Goal: Task Accomplishment & Management: Manage account settings

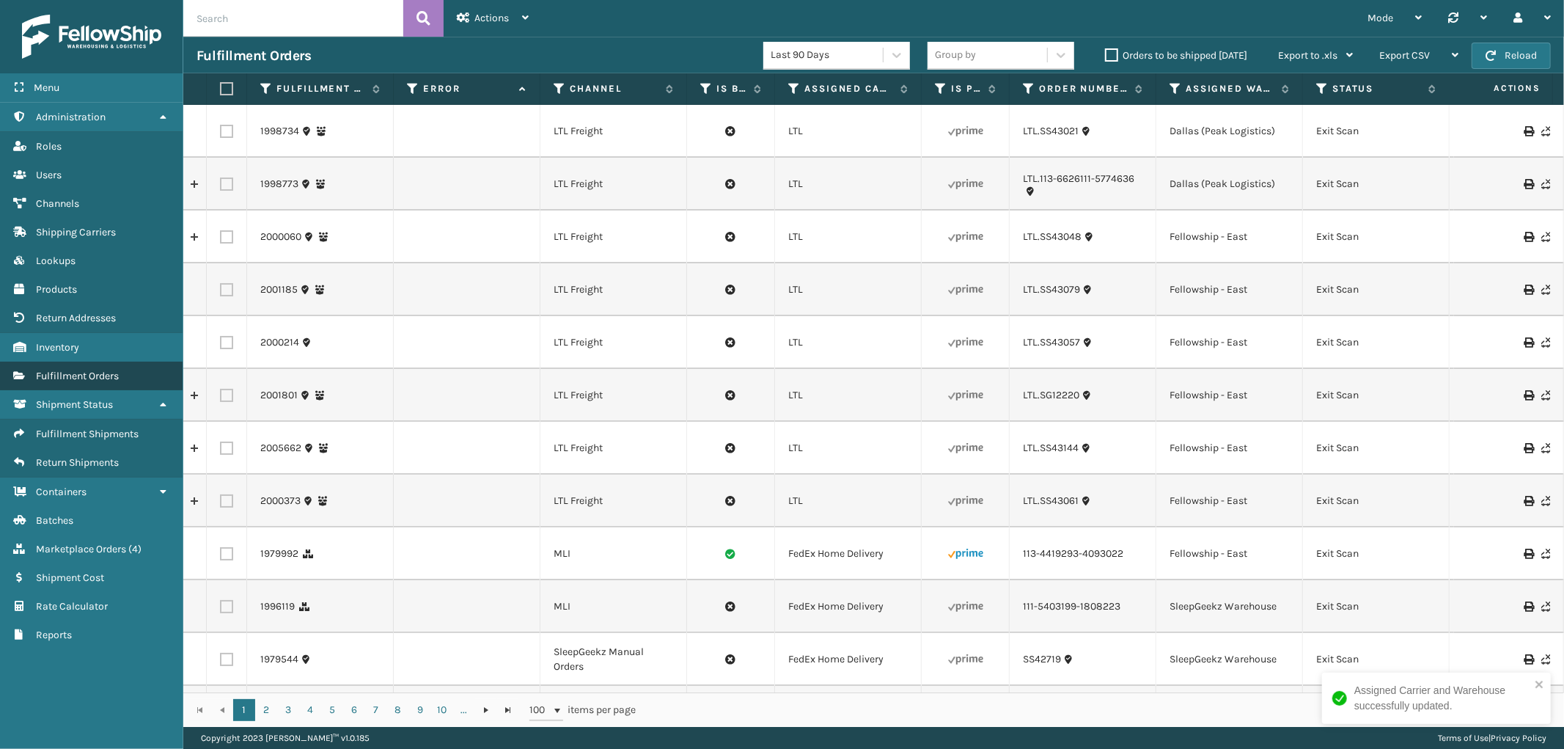
click at [84, 369] on span "Fulfillment Orders" at bounding box center [77, 375] width 83 height 12
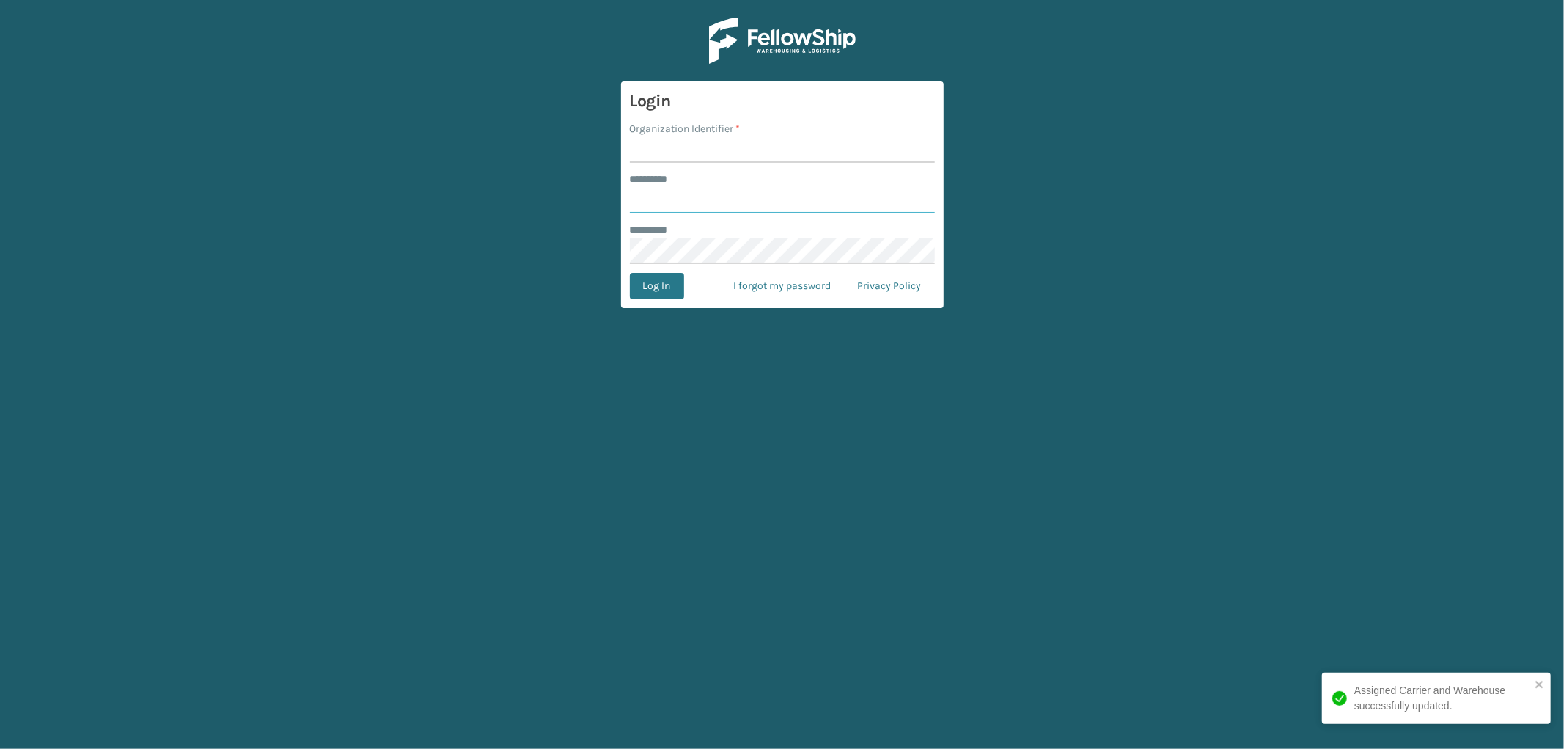
type input "*********"
click at [716, 147] on input "Organization Identifier *" at bounding box center [782, 149] width 305 height 26
type input "SleepGeekz"
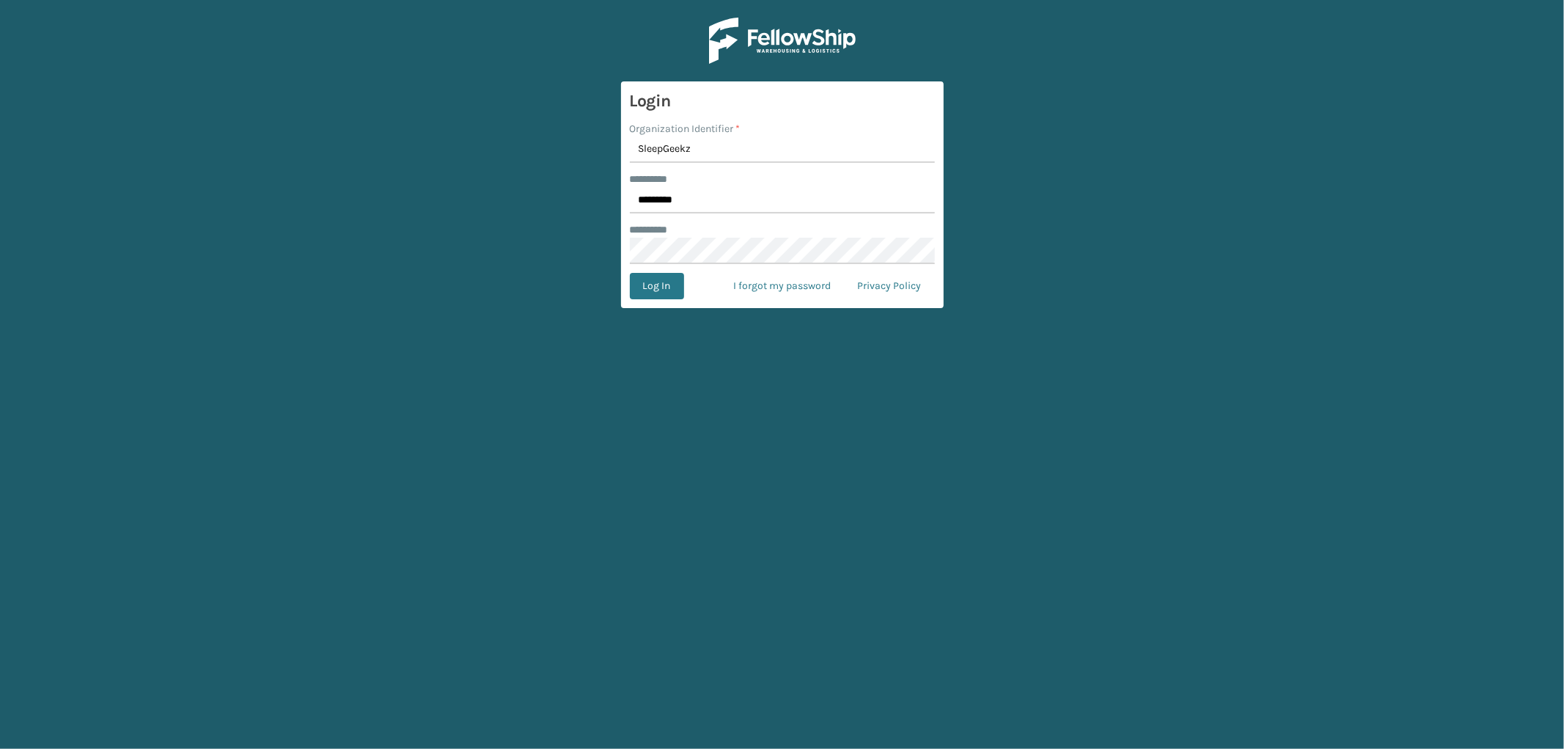
click at [652, 301] on form "Login Organization Identifier * SleepGeekz ******** * ********* ******** * Log …" at bounding box center [782, 194] width 323 height 227
click at [654, 289] on button "Log In" at bounding box center [657, 286] width 54 height 26
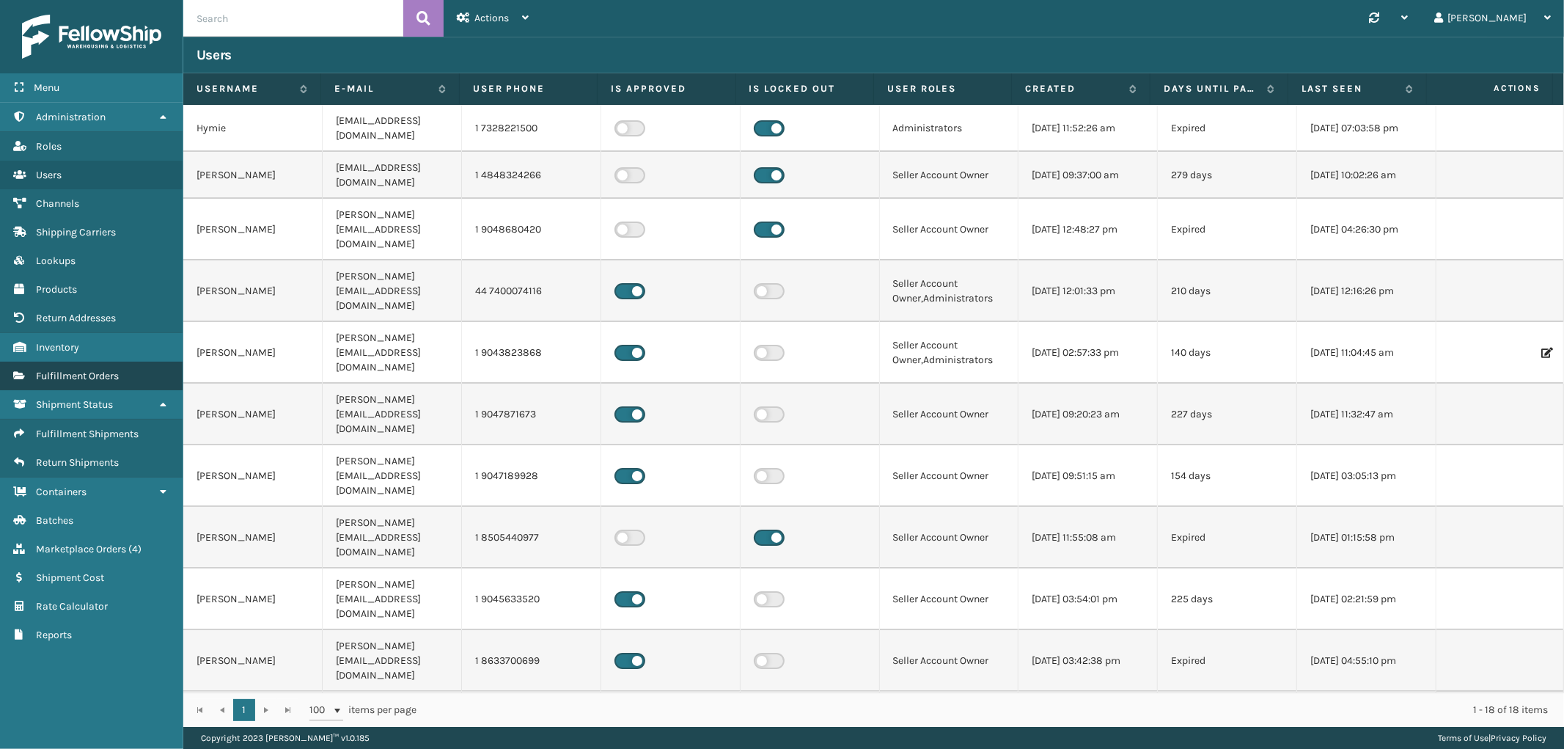
click at [76, 369] on span "Fulfillment Orders" at bounding box center [77, 375] width 83 height 12
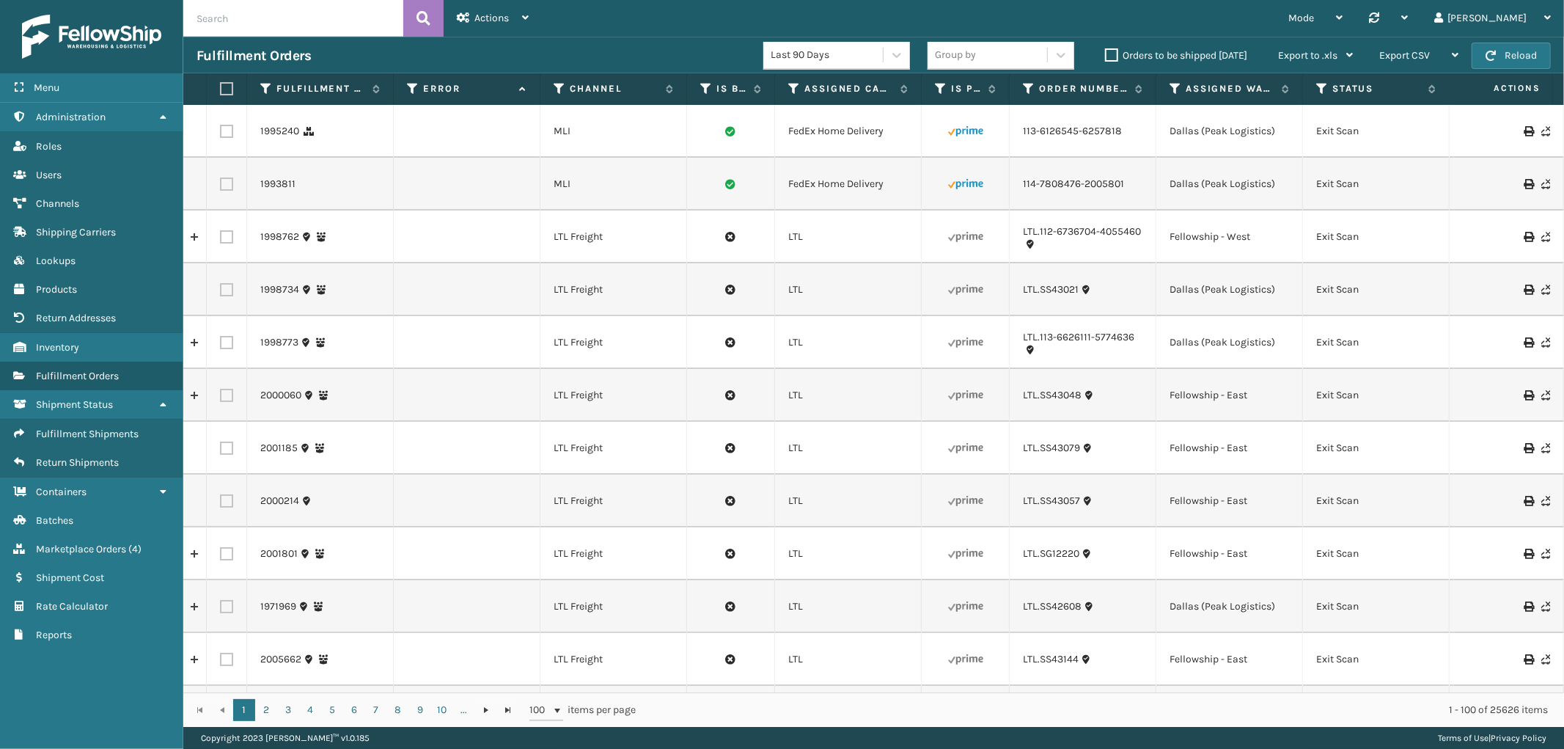
click at [441, 96] on th "Error" at bounding box center [467, 89] width 147 height 32
click at [425, 86] on label "Error" at bounding box center [467, 88] width 89 height 13
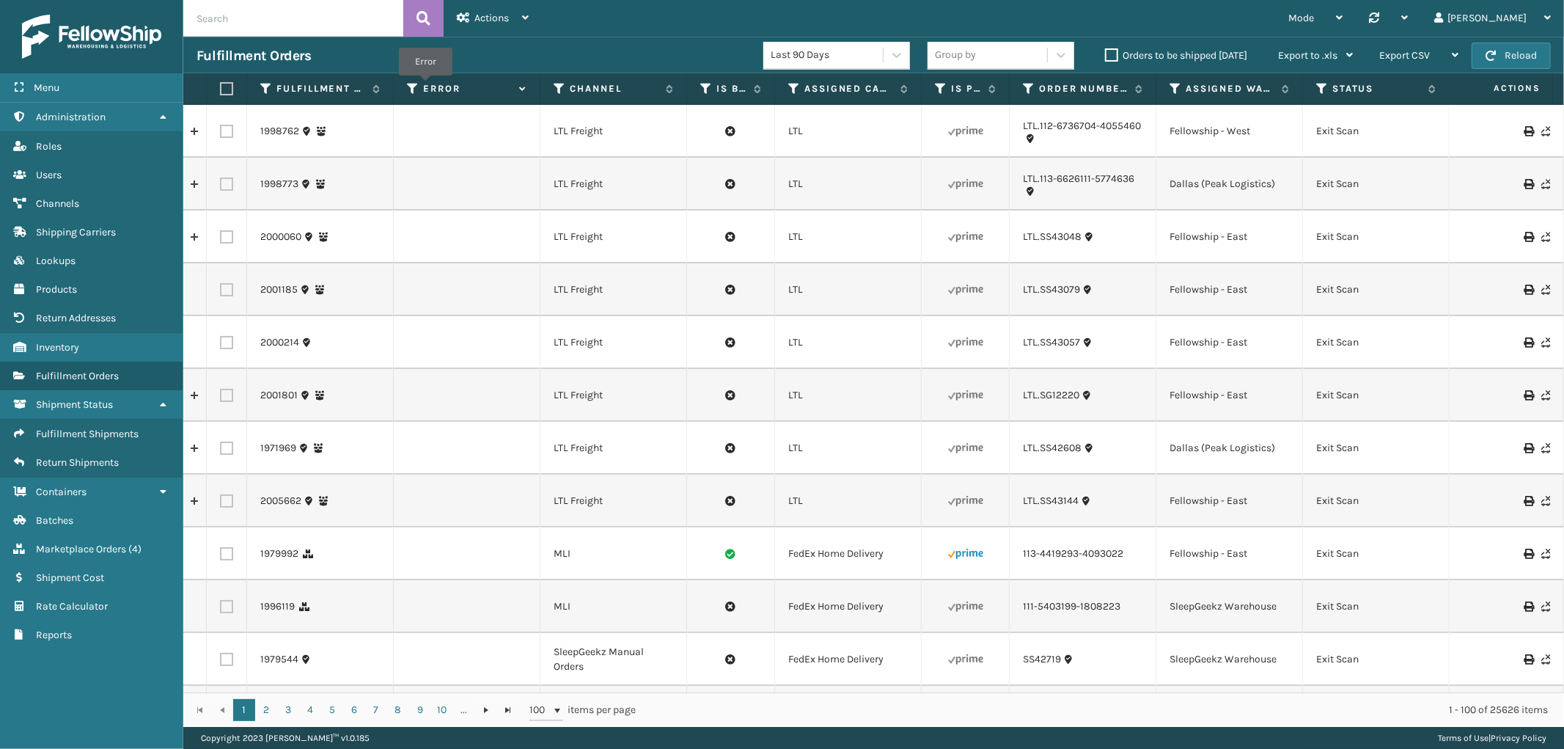
click at [425, 86] on label "Error" at bounding box center [467, 88] width 89 height 13
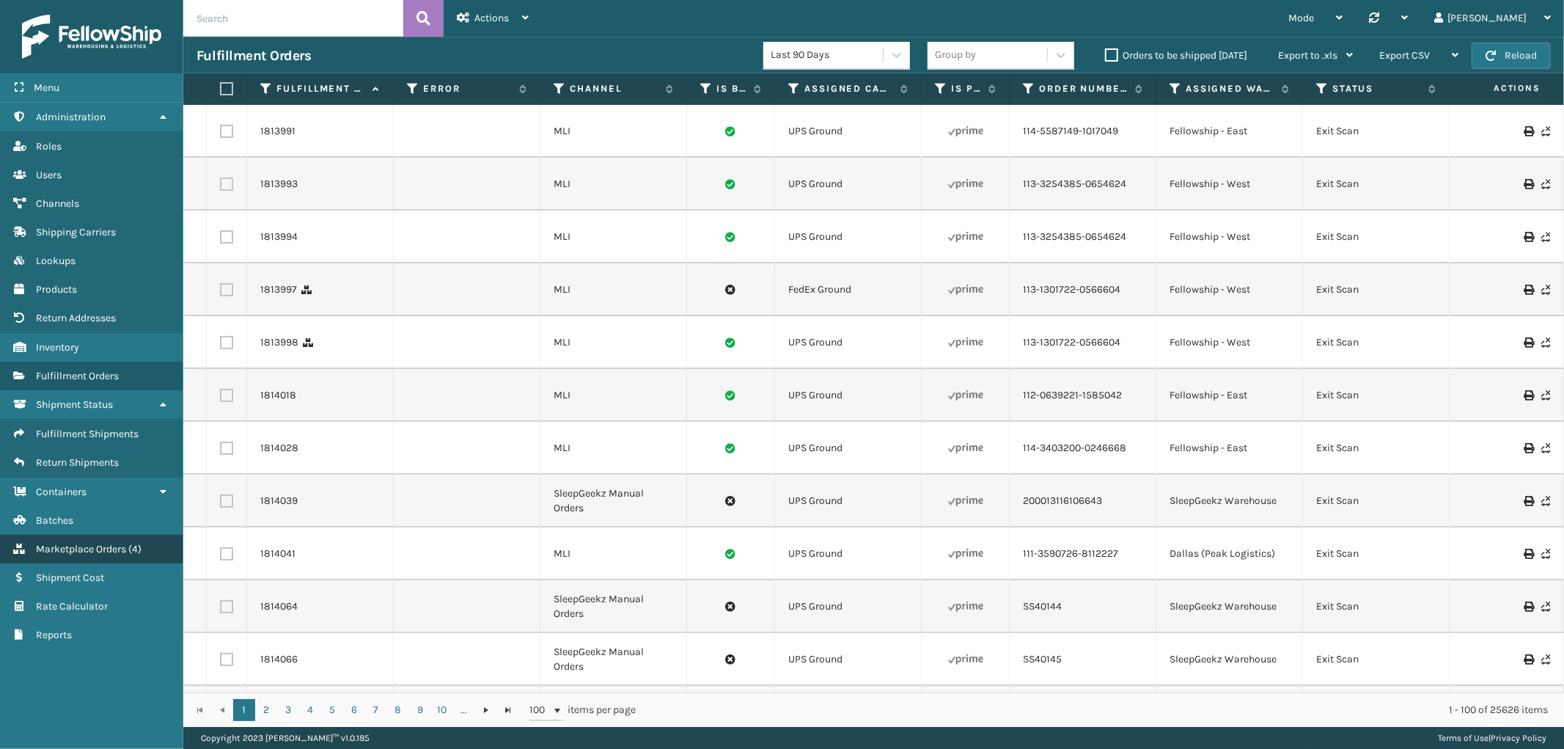
click at [113, 542] on span "Marketplace Orders" at bounding box center [81, 548] width 90 height 12
